Goal: Manage account settings

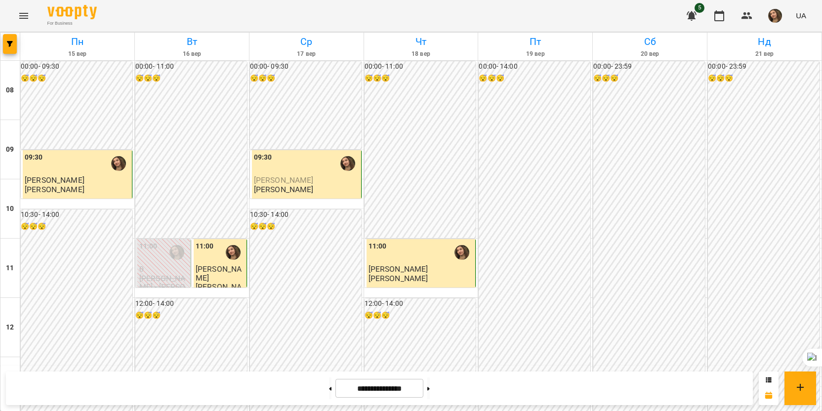
click at [770, 16] on img "button" at bounding box center [775, 16] width 14 height 14
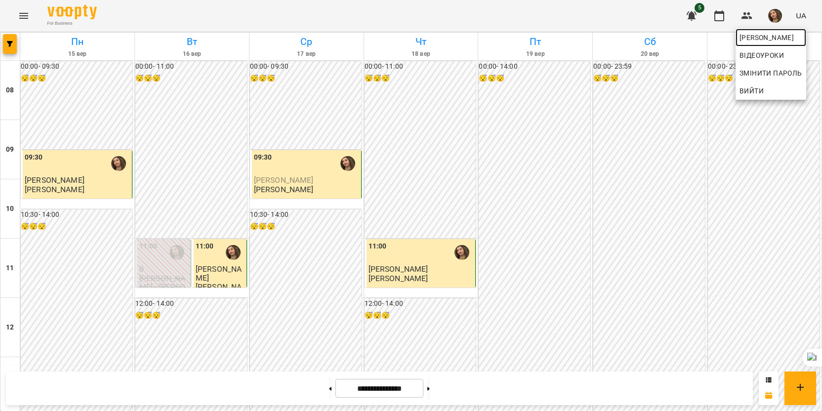
click at [771, 31] on link "[PERSON_NAME]" at bounding box center [770, 38] width 71 height 18
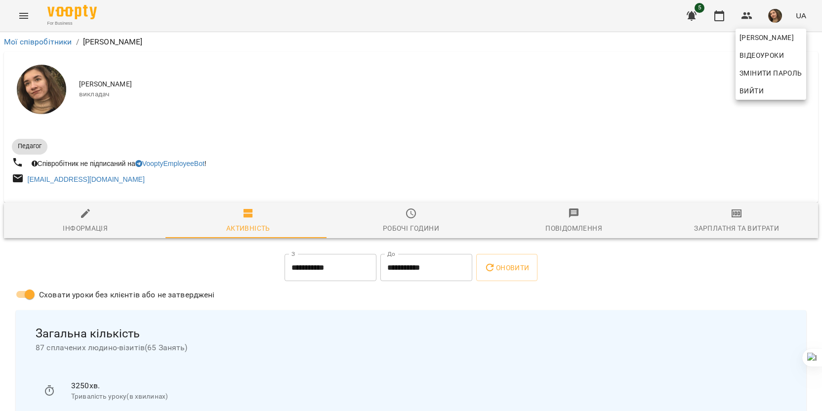
click at [78, 221] on div at bounding box center [411, 205] width 822 height 411
click at [78, 221] on span "Інформація" at bounding box center [85, 220] width 151 height 27
select select "**"
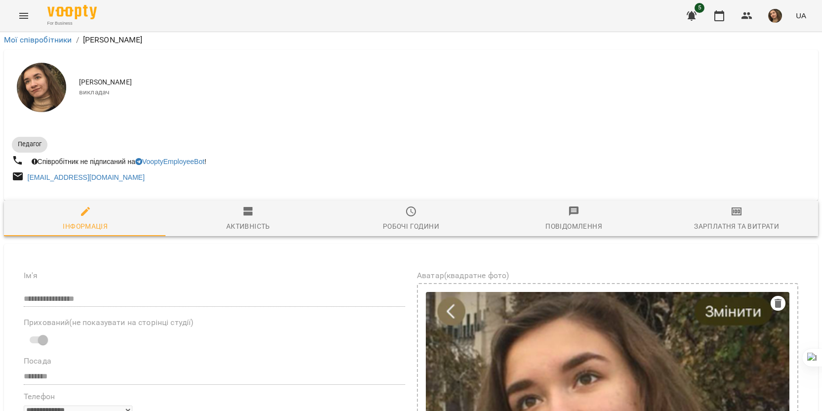
scroll to position [395, 0]
drag, startPoint x: 88, startPoint y: 243, endPoint x: 204, endPoint y: 255, distance: 117.2
click at [181, 271] on icon at bounding box center [182, 270] width 7 height 7
